Goal: Task Accomplishment & Management: Complete application form

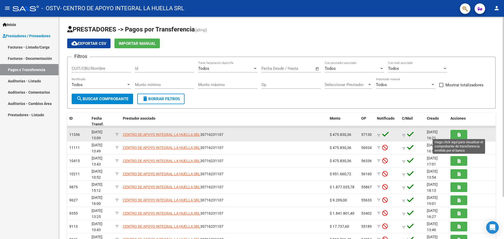
click at [462, 136] on button "button" at bounding box center [459, 135] width 17 height 10
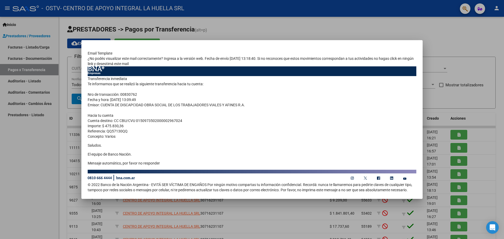
click at [36, 49] on div at bounding box center [252, 119] width 504 height 239
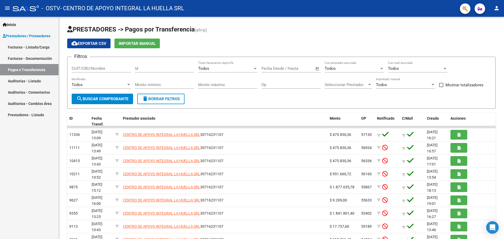
click at [43, 49] on link "Facturas - Listado/Carga" at bounding box center [29, 47] width 59 height 11
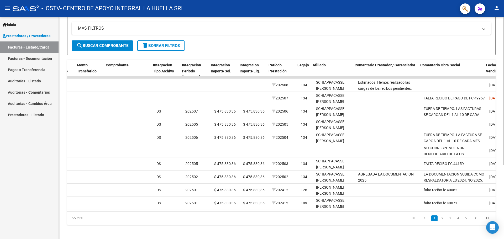
scroll to position [0, 544]
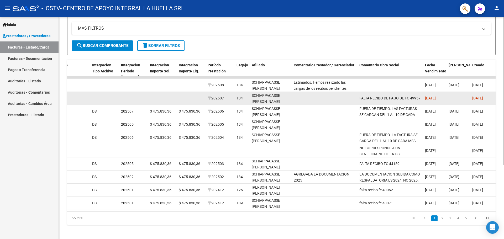
drag, startPoint x: 411, startPoint y: 99, endPoint x: 421, endPoint y: 98, distance: 10.0
click at [421, 98] on datatable-body-cell "FALTA RECIBO DE PAGO DE FC 49957" at bounding box center [391, 98] width 66 height 13
copy span "49957"
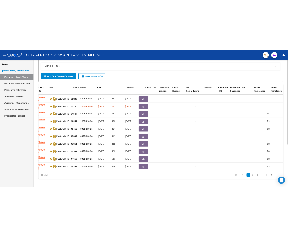
scroll to position [0, 86]
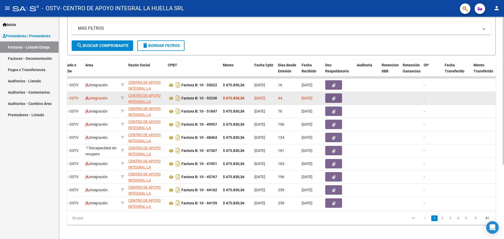
click at [331, 97] on button "button" at bounding box center [334, 98] width 17 height 9
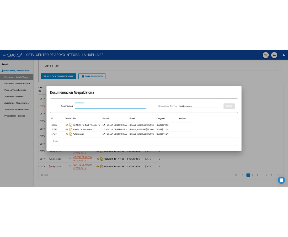
scroll to position [133, 0]
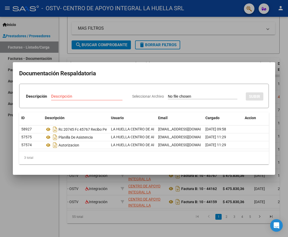
type input "C:\fakepath\RC 20746 OP56934 OSTV.pdf"
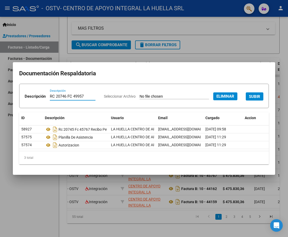
type input "RC 20746 FC 49957"
click at [249, 99] on span "SUBIR" at bounding box center [254, 96] width 11 height 5
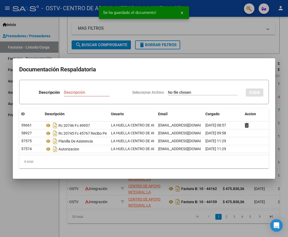
click at [229, 51] on div at bounding box center [144, 118] width 288 height 237
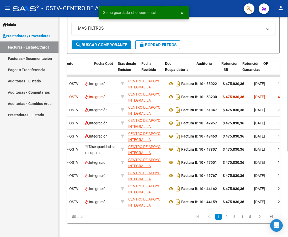
scroll to position [0, 246]
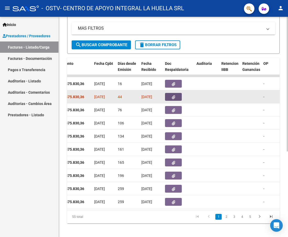
click at [172, 97] on icon "button" at bounding box center [173, 97] width 3 height 4
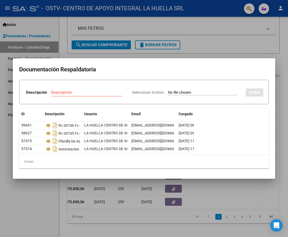
click at [226, 50] on div at bounding box center [144, 118] width 288 height 237
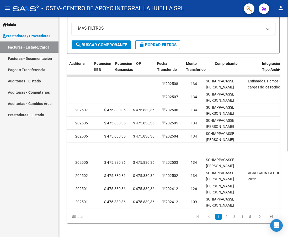
scroll to position [0, 0]
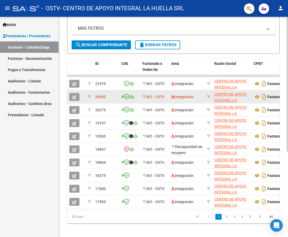
click at [76, 97] on icon "button" at bounding box center [75, 97] width 4 height 4
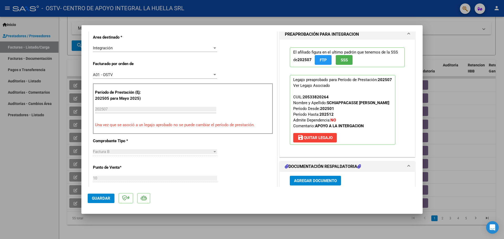
scroll to position [7, 0]
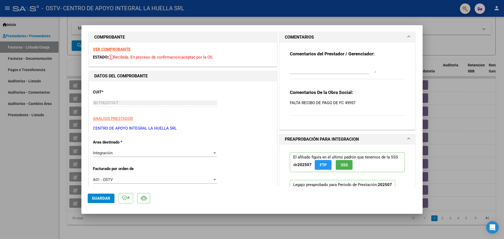
click at [324, 68] on textarea at bounding box center [333, 68] width 87 height 11
type textarea "ADJUNTO RECIBO CORRESPONDIENTE"
click at [97, 200] on span "Guardar" at bounding box center [101, 198] width 18 height 5
click at [433, 28] on div at bounding box center [252, 119] width 504 height 239
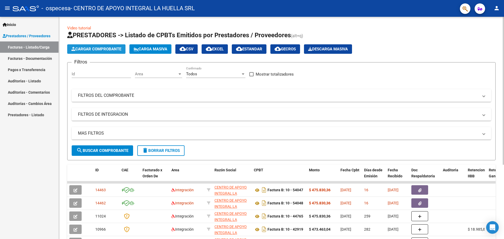
click at [119, 50] on span "Cargar Comprobante" at bounding box center [96, 49] width 50 height 5
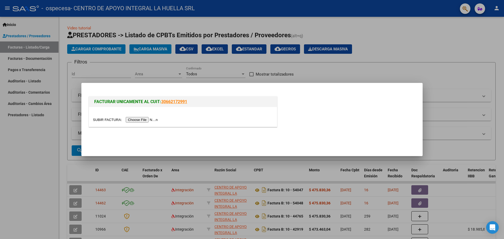
click at [308, 75] on div at bounding box center [252, 119] width 504 height 239
